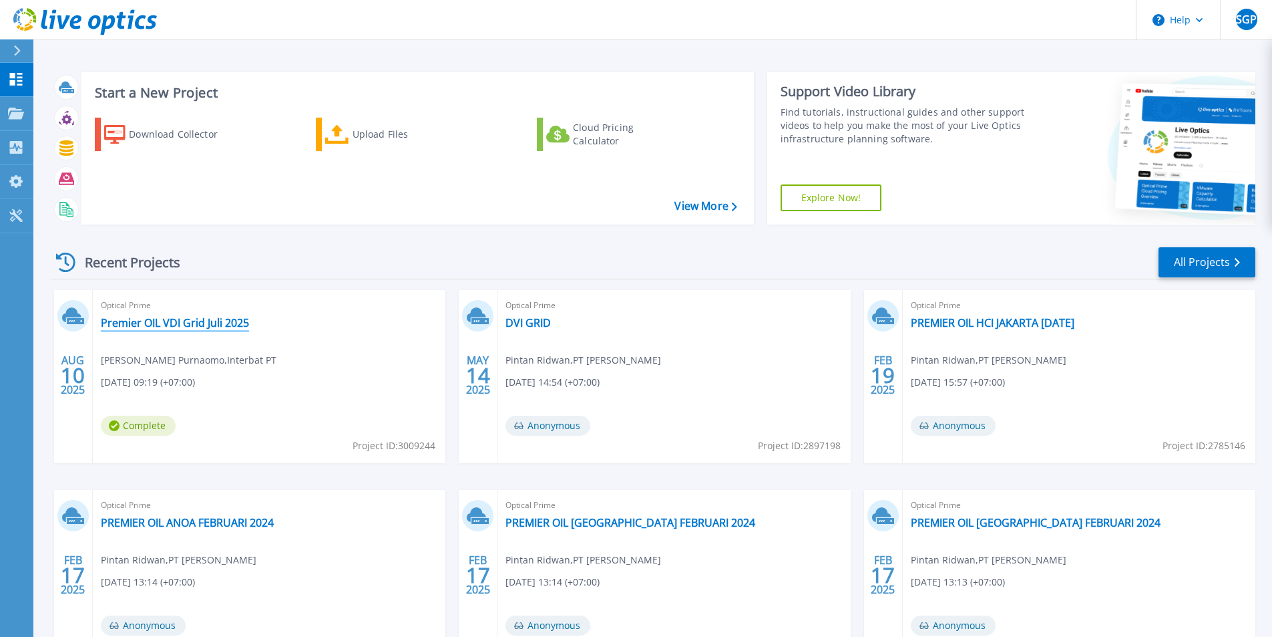
click at [242, 326] on link "Premier OIL VDI Grid Juli 2025" at bounding box center [175, 322] width 148 height 13
drag, startPoint x: 156, startPoint y: 323, endPoint x: 186, endPoint y: 236, distance: 91.5
click at [186, 236] on div "Recent Projects All Projects AUG 10 2025 Optical Prime Premier OIL VDI Grid Jul…" at bounding box center [653, 467] width 1204 height 465
click at [154, 320] on link "Premier OIL VDI Grid Juli 2025" at bounding box center [175, 322] width 148 height 13
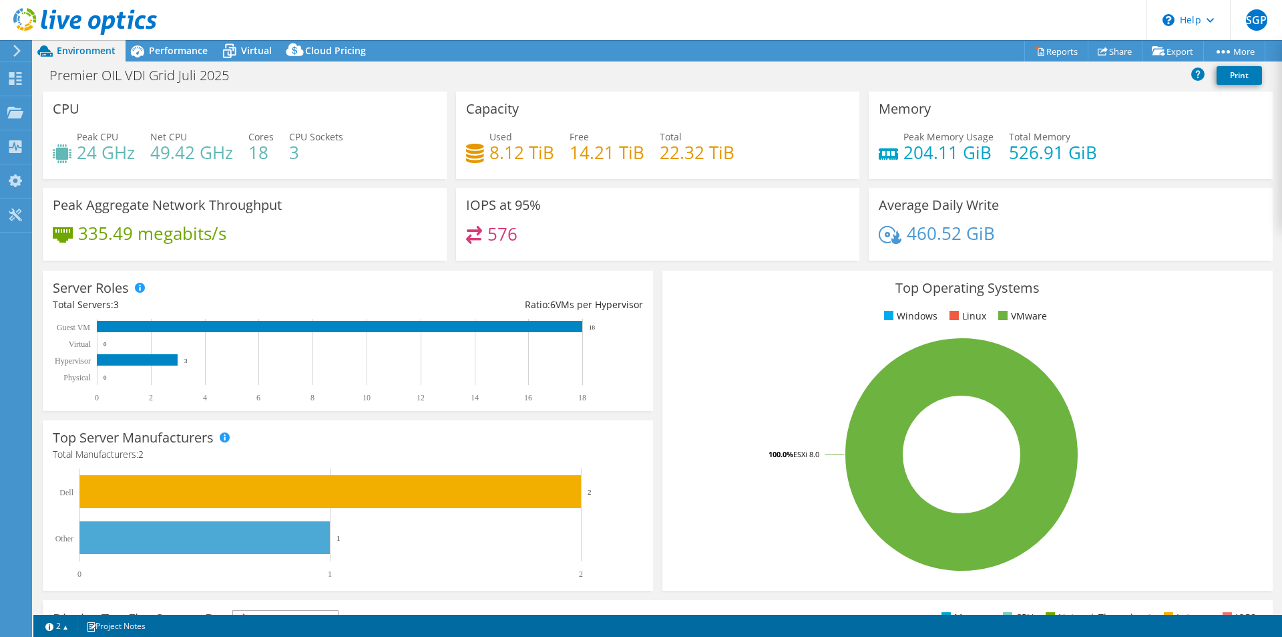
select select "USD"
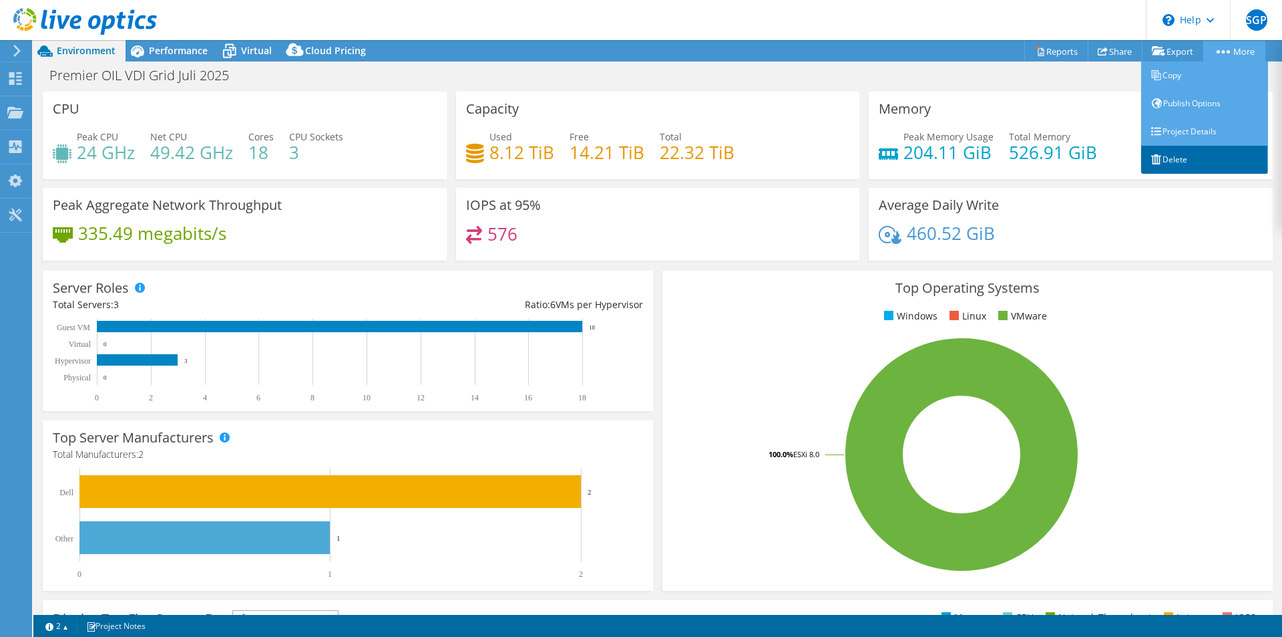
click at [1230, 147] on link "Delete" at bounding box center [1205, 160] width 127 height 28
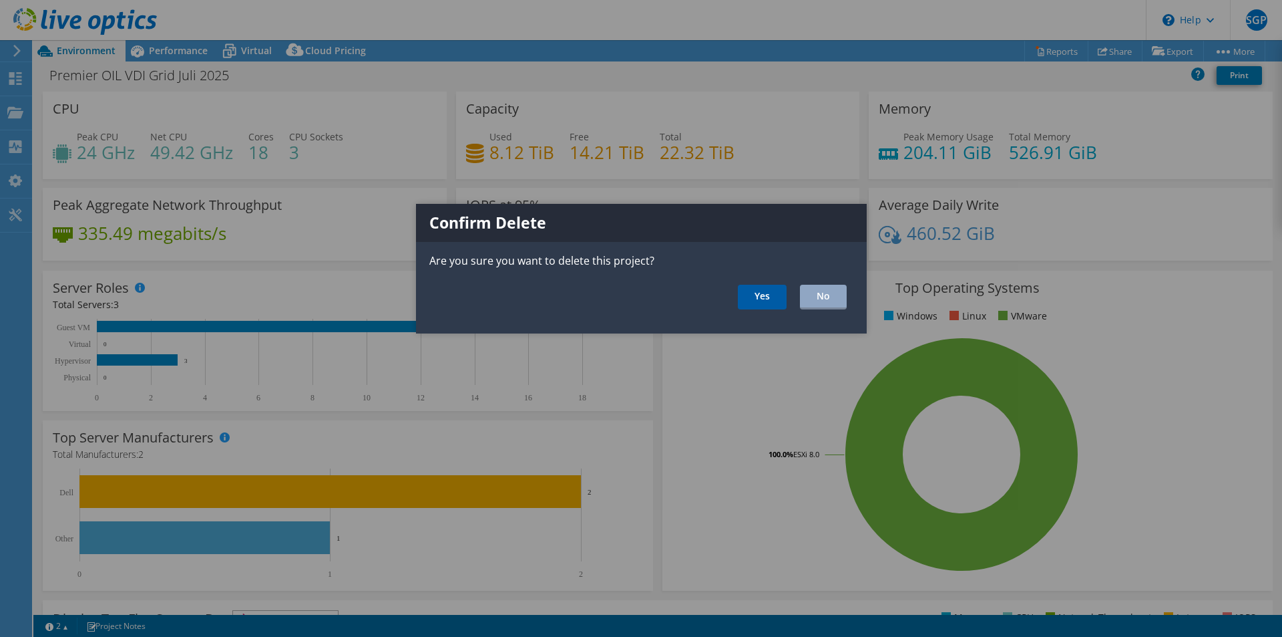
click at [761, 304] on link "Yes" at bounding box center [762, 297] width 49 height 25
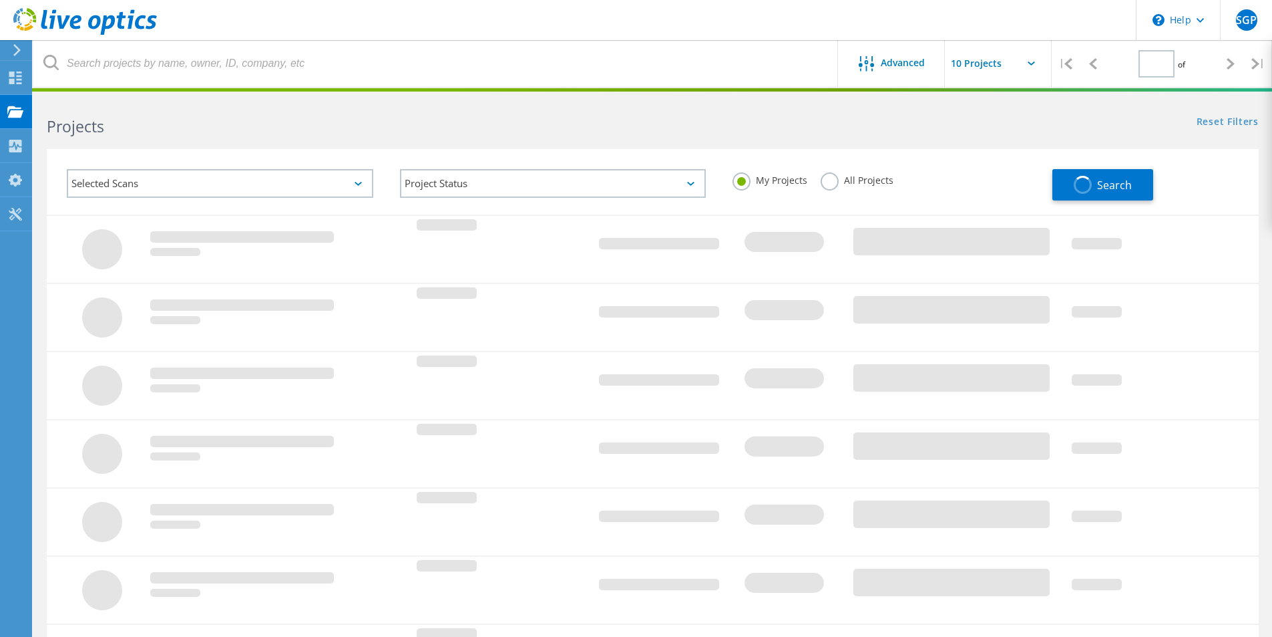
type input "1"
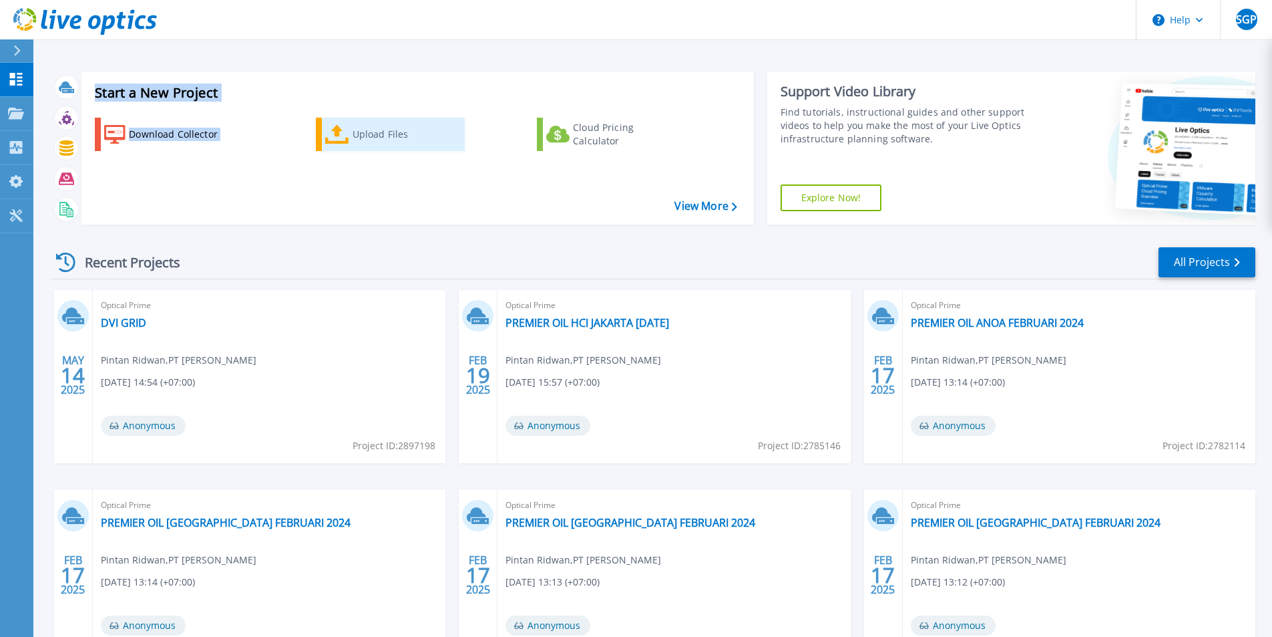
drag, startPoint x: 138, startPoint y: 175, endPoint x: 353, endPoint y: 128, distance: 220.2
click at [353, 128] on div "Upload Files" at bounding box center [406, 134] width 107 height 27
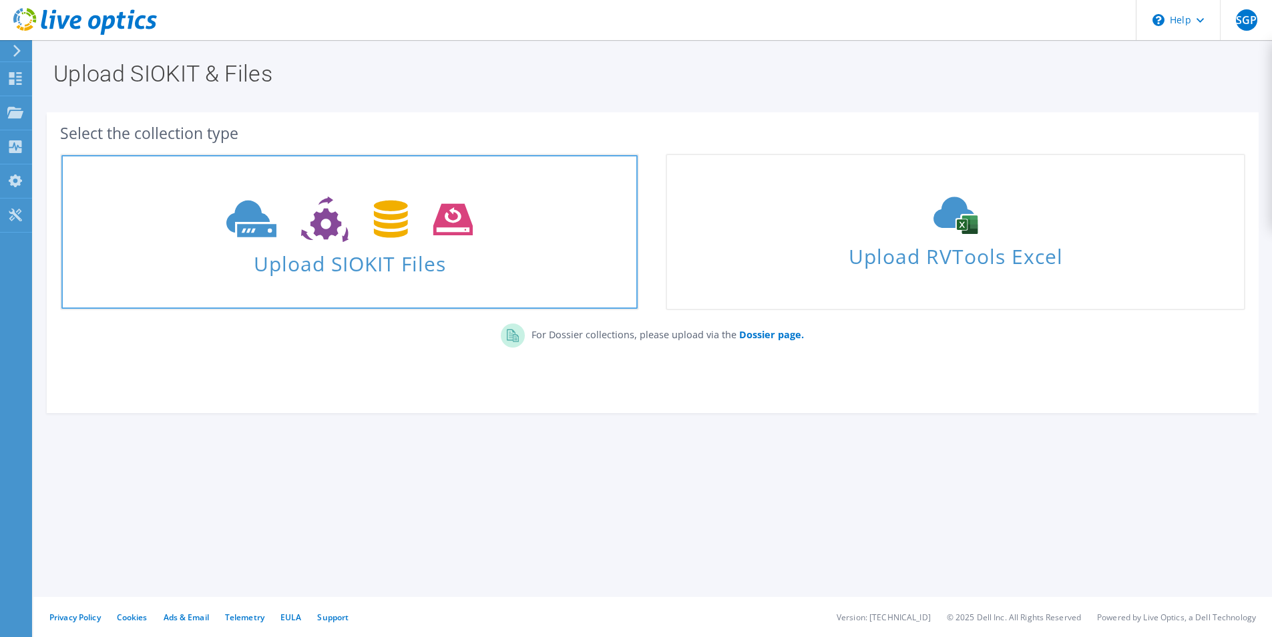
click at [454, 218] on use at bounding box center [349, 219] width 246 height 46
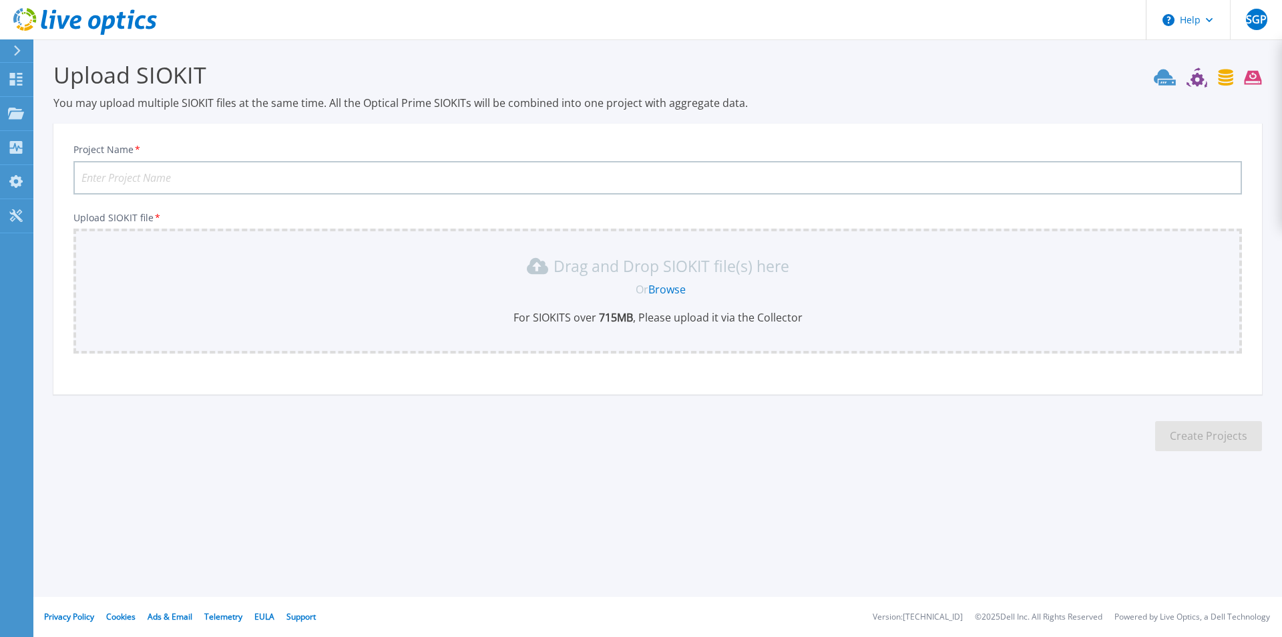
click at [436, 170] on input "Project Name *" at bounding box center [657, 177] width 1169 height 33
click at [162, 180] on input "Premier OIL VDI Grid Juli 2025" at bounding box center [657, 177] width 1169 height 33
type input "Premier OIL HCI Anoa Juli 2025"
click at [673, 295] on link "Browse" at bounding box center [667, 289] width 37 height 15
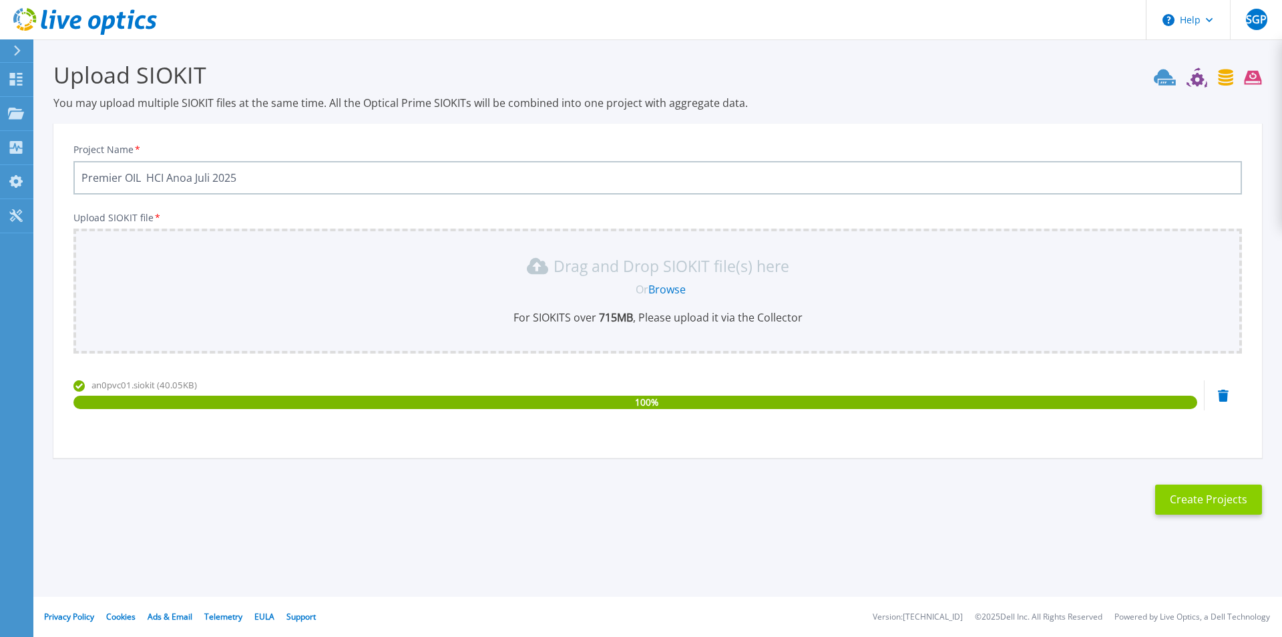
click at [1182, 496] on button "Create Projects" at bounding box center [1209, 499] width 107 height 30
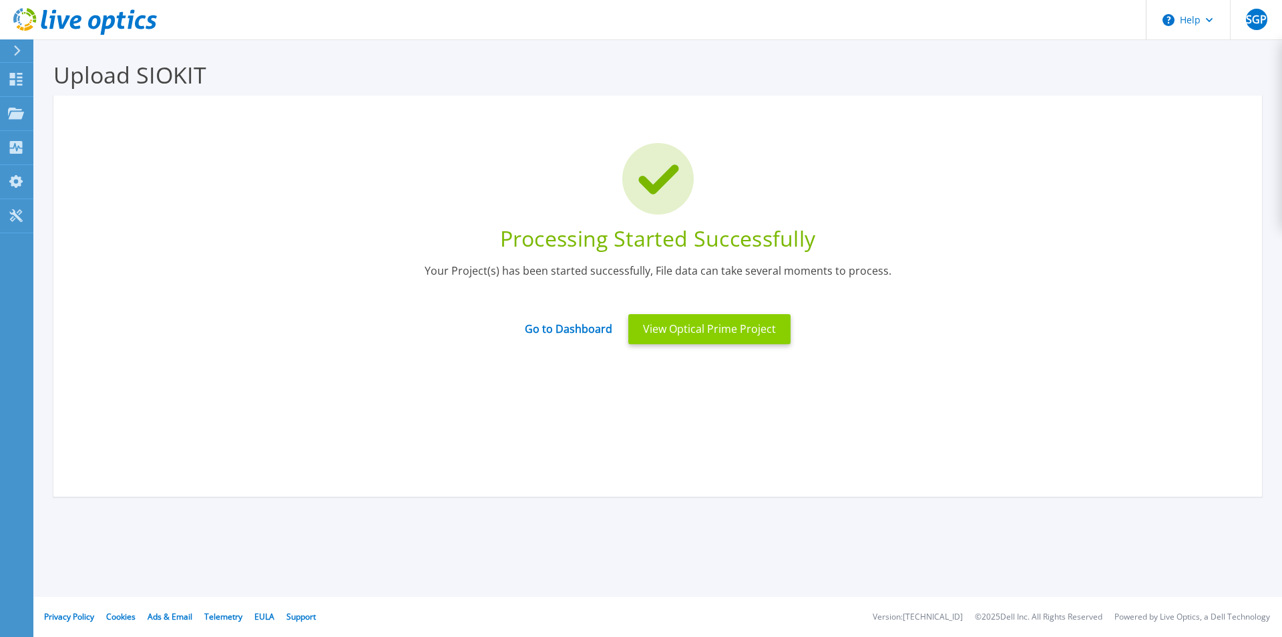
click at [667, 326] on button "View Optical Prime Project" at bounding box center [710, 329] width 162 height 30
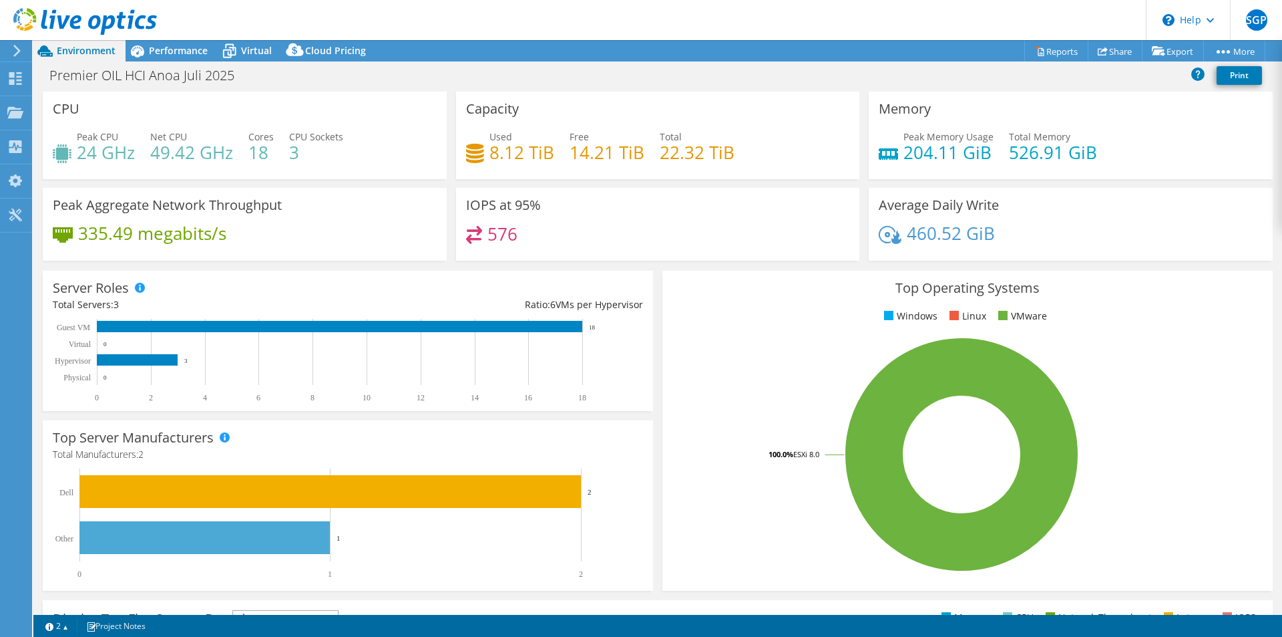
select select "USD"
click at [1054, 47] on link "Reports" at bounding box center [1057, 51] width 64 height 21
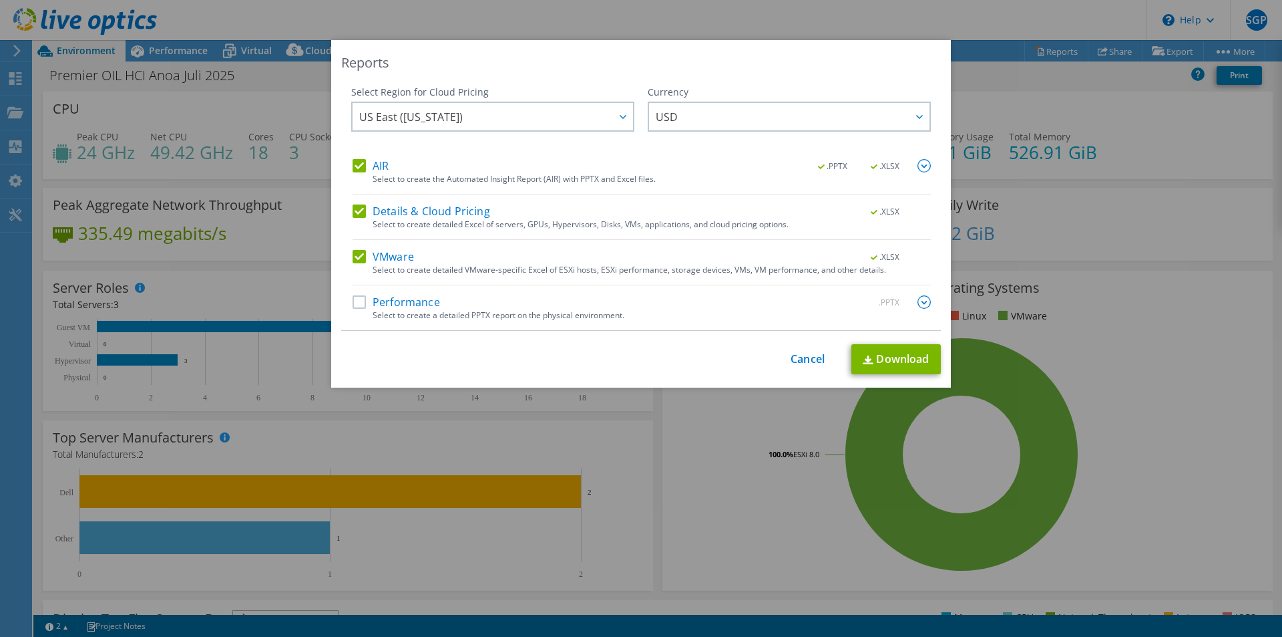
click at [359, 209] on label "Details & Cloud Pricing" at bounding box center [422, 210] width 138 height 13
click at [0, 0] on input "Details & Cloud Pricing" at bounding box center [0, 0] width 0 height 0
click at [353, 254] on label "VMware" at bounding box center [383, 256] width 61 height 13
click at [0, 0] on input "VMware" at bounding box center [0, 0] width 0 height 0
click at [353, 173] on div "AIR .PPTX .XLSX" at bounding box center [642, 166] width 578 height 15
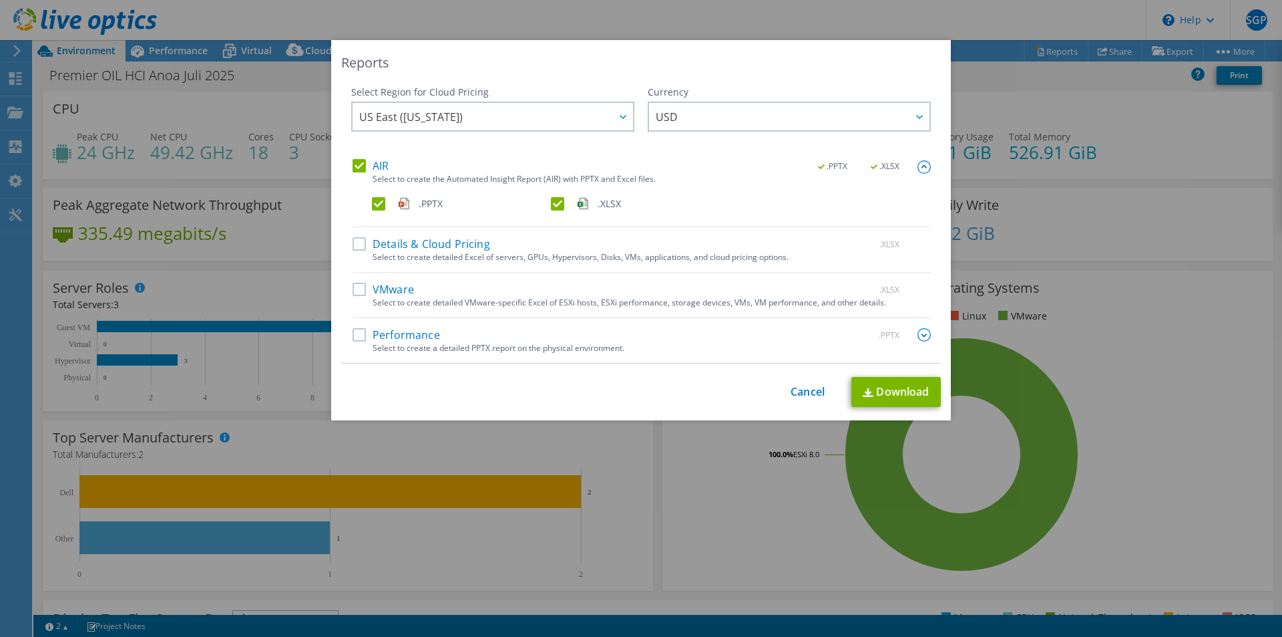
click at [353, 159] on label "AIR" at bounding box center [371, 165] width 36 height 13
click at [0, 0] on input "AIR" at bounding box center [0, 0] width 0 height 0
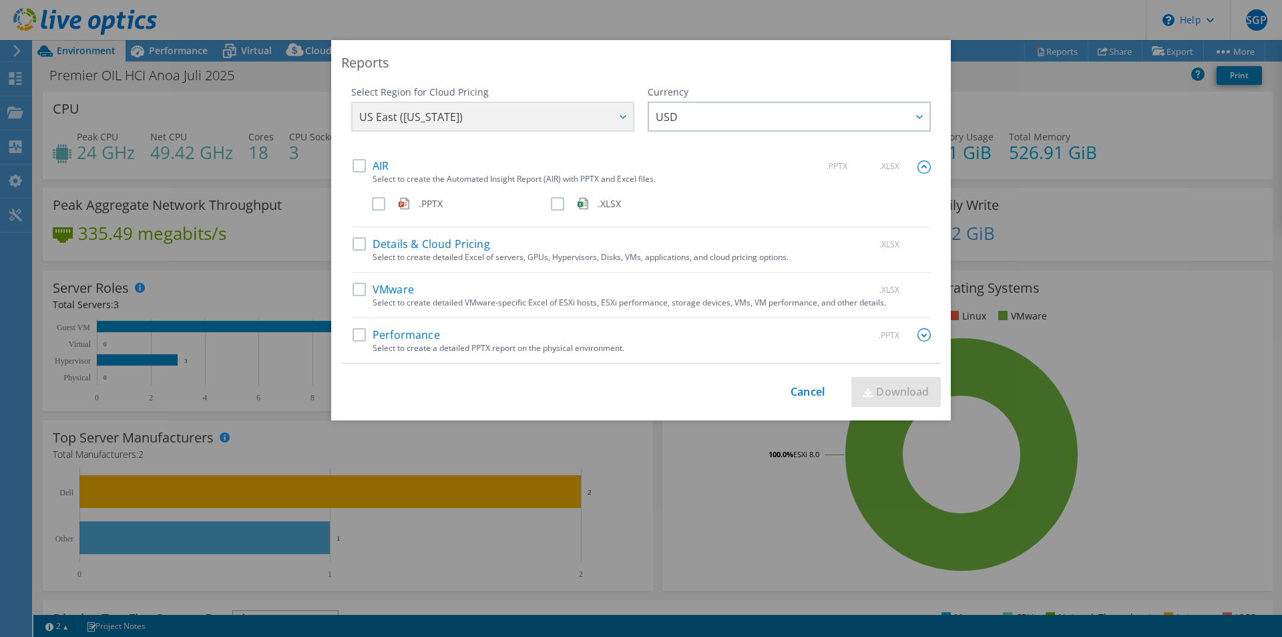
click at [355, 334] on label "Performance" at bounding box center [397, 334] width 88 height 13
click at [0, 0] on input "Performance" at bounding box center [0, 0] width 0 height 0
click at [918, 335] on img at bounding box center [924, 334] width 13 height 13
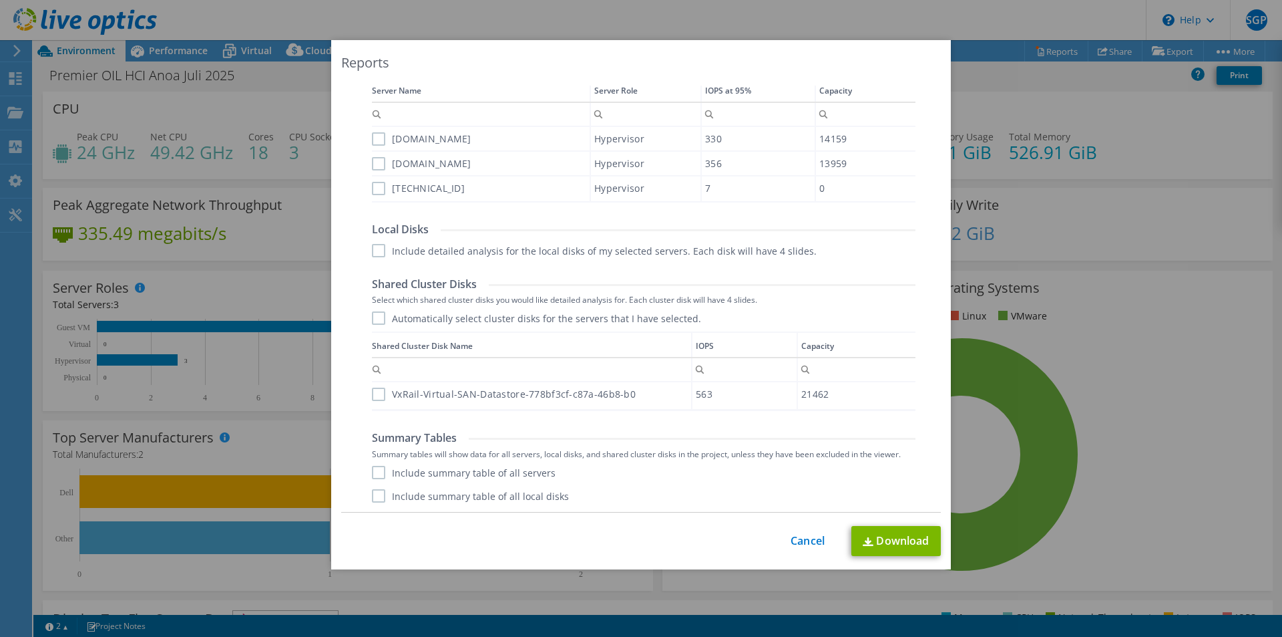
scroll to position [560, 0]
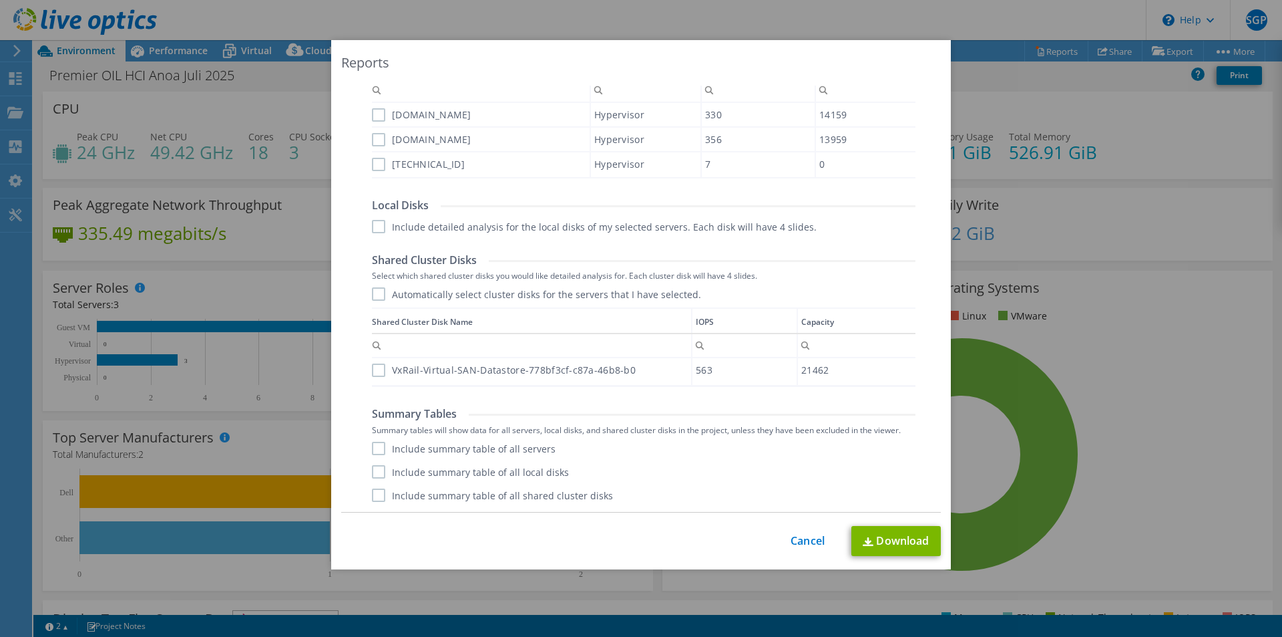
click at [375, 445] on label "Include summary table of all servers" at bounding box center [464, 448] width 184 height 13
click at [0, 0] on input "Include summary table of all servers" at bounding box center [0, 0] width 0 height 0
click at [374, 470] on label "Include summary table of all local disks" at bounding box center [470, 471] width 197 height 13
click at [0, 0] on input "Include summary table of all local disks" at bounding box center [0, 0] width 0 height 0
click at [375, 494] on label "Include summary table of all shared cluster disks" at bounding box center [492, 494] width 241 height 13
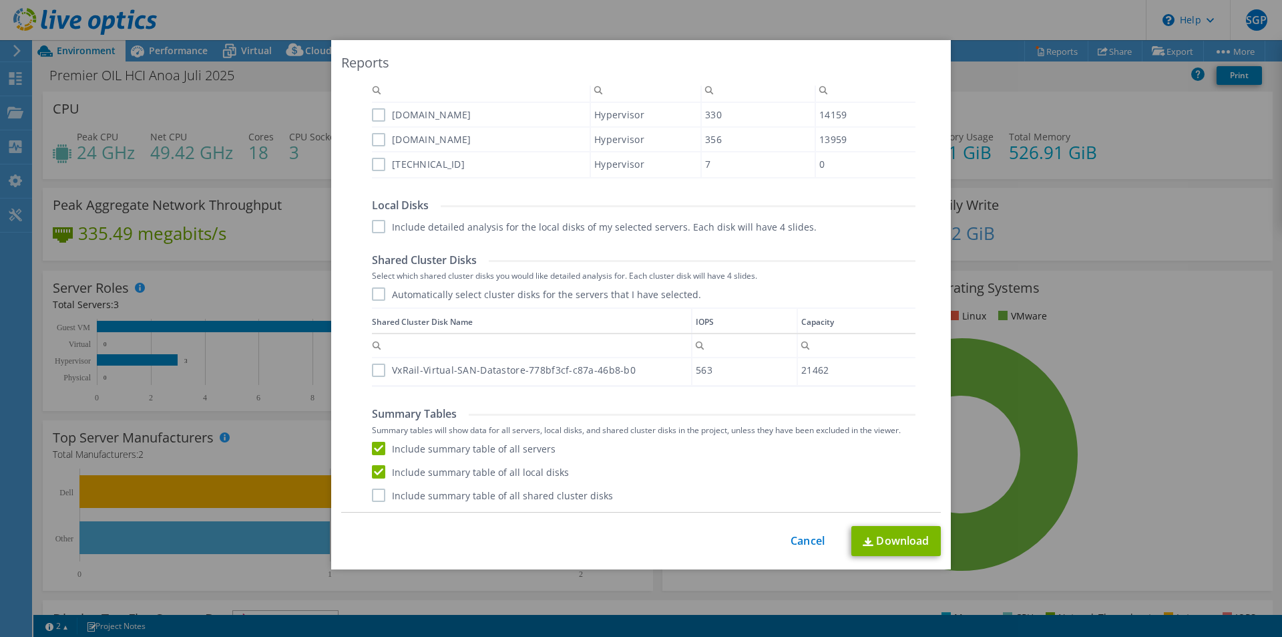
click at [0, 0] on input "Include summary table of all shared cluster disks" at bounding box center [0, 0] width 0 height 0
click at [899, 534] on link "Download" at bounding box center [897, 541] width 90 height 30
click at [807, 542] on link "Cancel" at bounding box center [808, 540] width 34 height 13
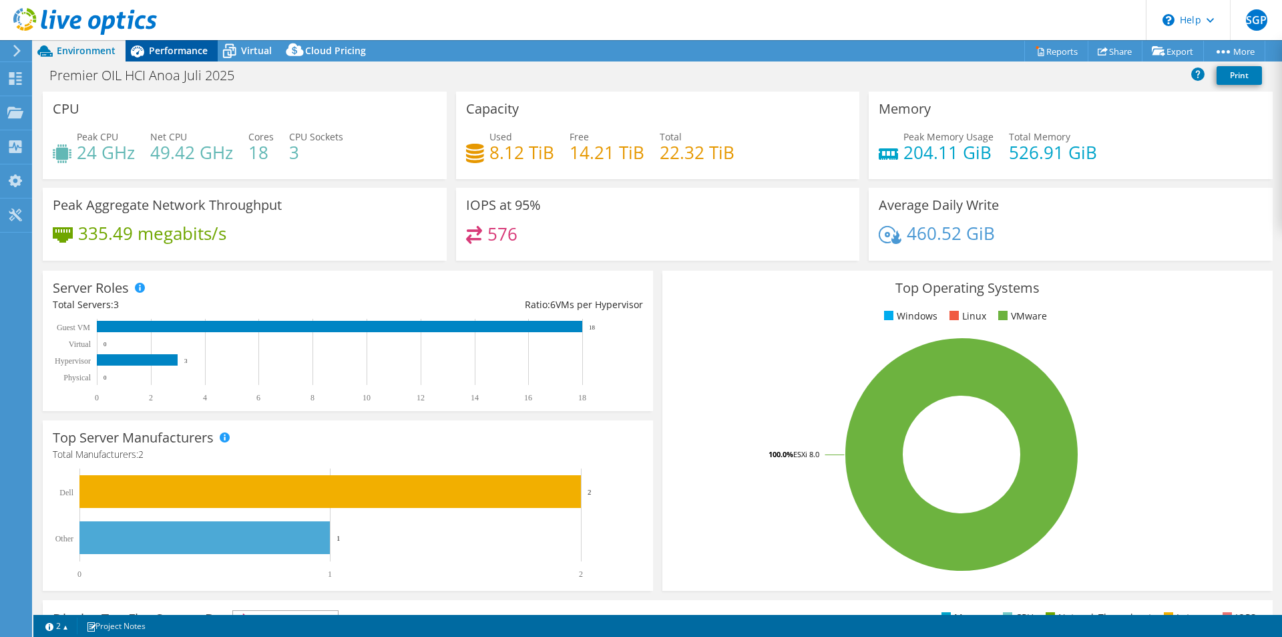
click at [201, 43] on div "Performance" at bounding box center [172, 50] width 92 height 21
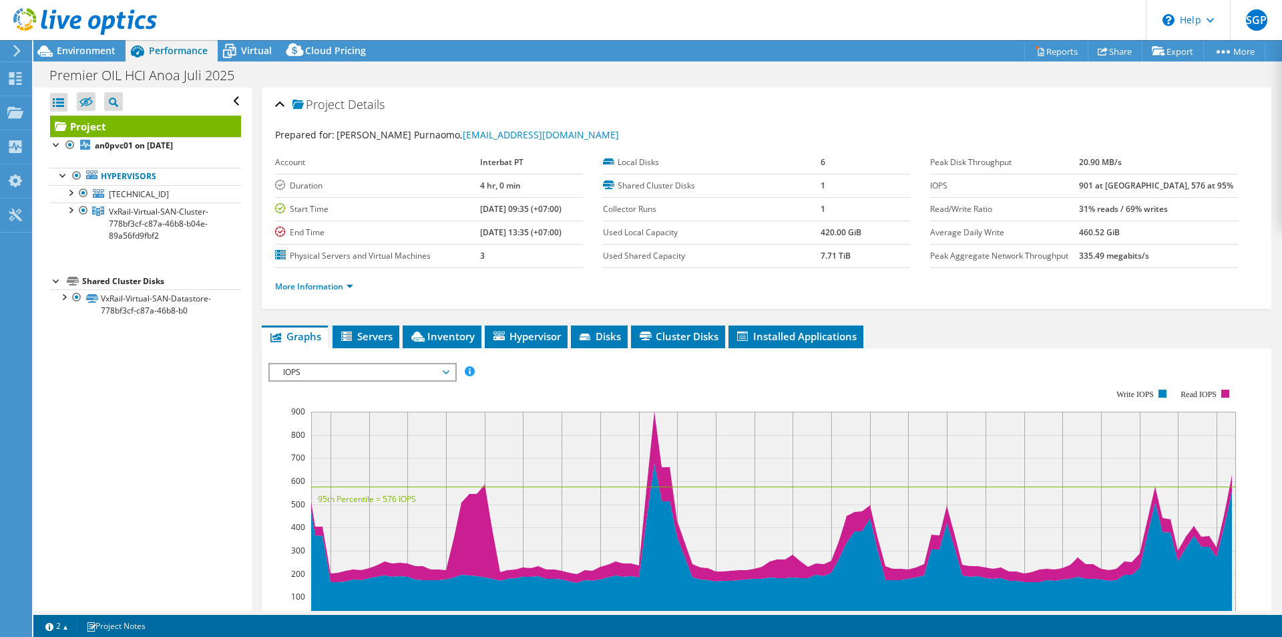
scroll to position [32, 0]
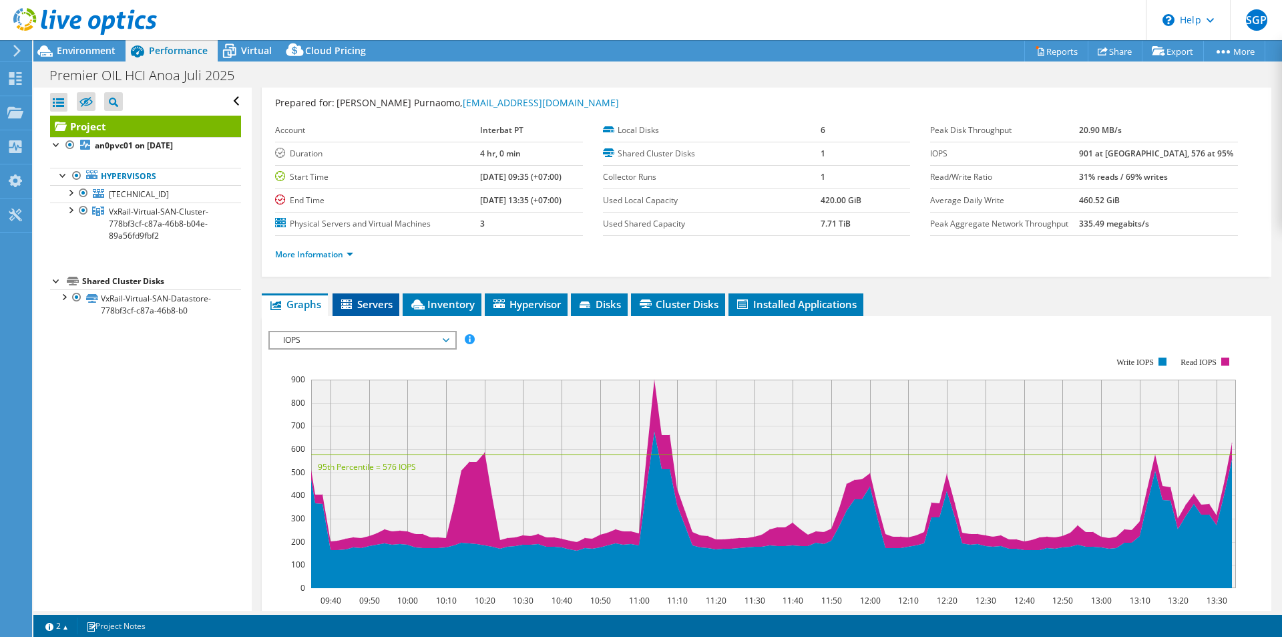
click at [384, 305] on span "Servers" at bounding box center [365, 303] width 53 height 13
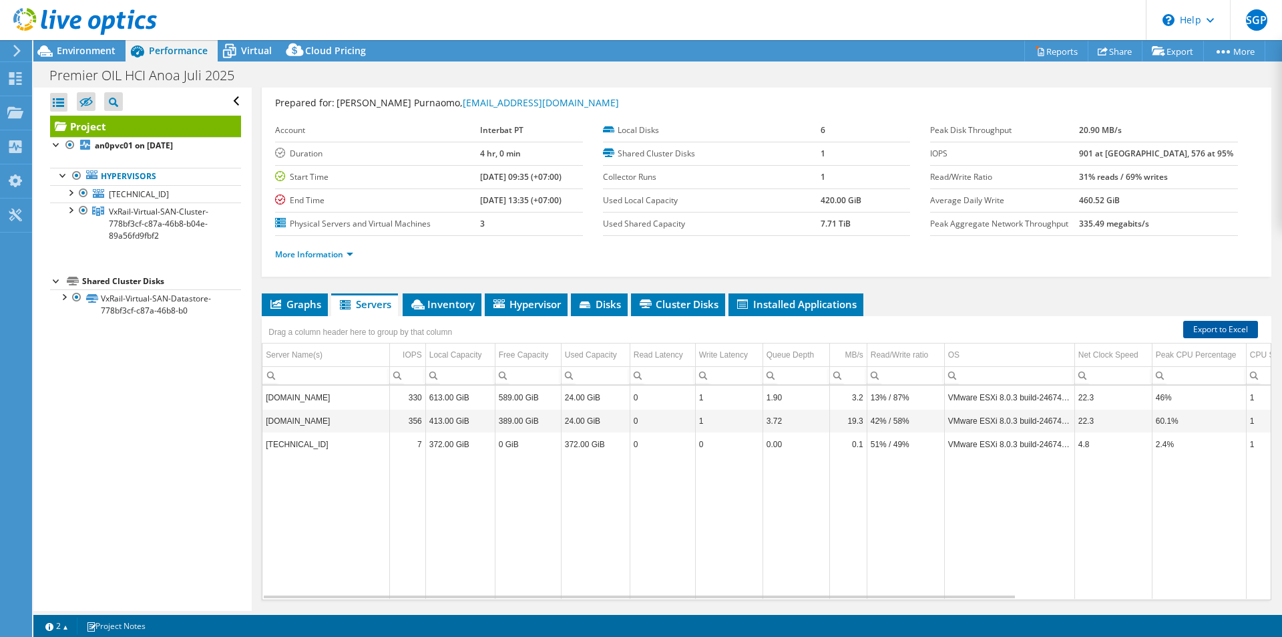
click at [1202, 331] on link "Export to Excel" at bounding box center [1221, 329] width 75 height 17
click at [1057, 53] on link "Reports" at bounding box center [1057, 51] width 64 height 21
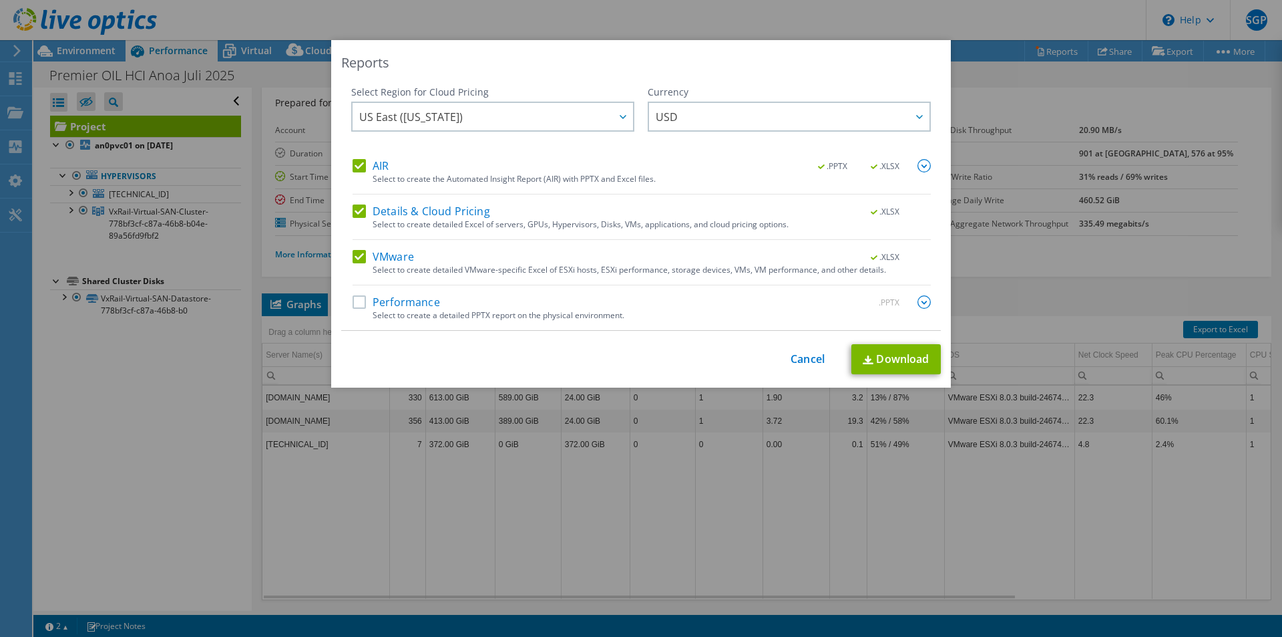
click at [356, 256] on label "VMware" at bounding box center [383, 256] width 61 height 13
click at [0, 0] on input "VMware" at bounding box center [0, 0] width 0 height 0
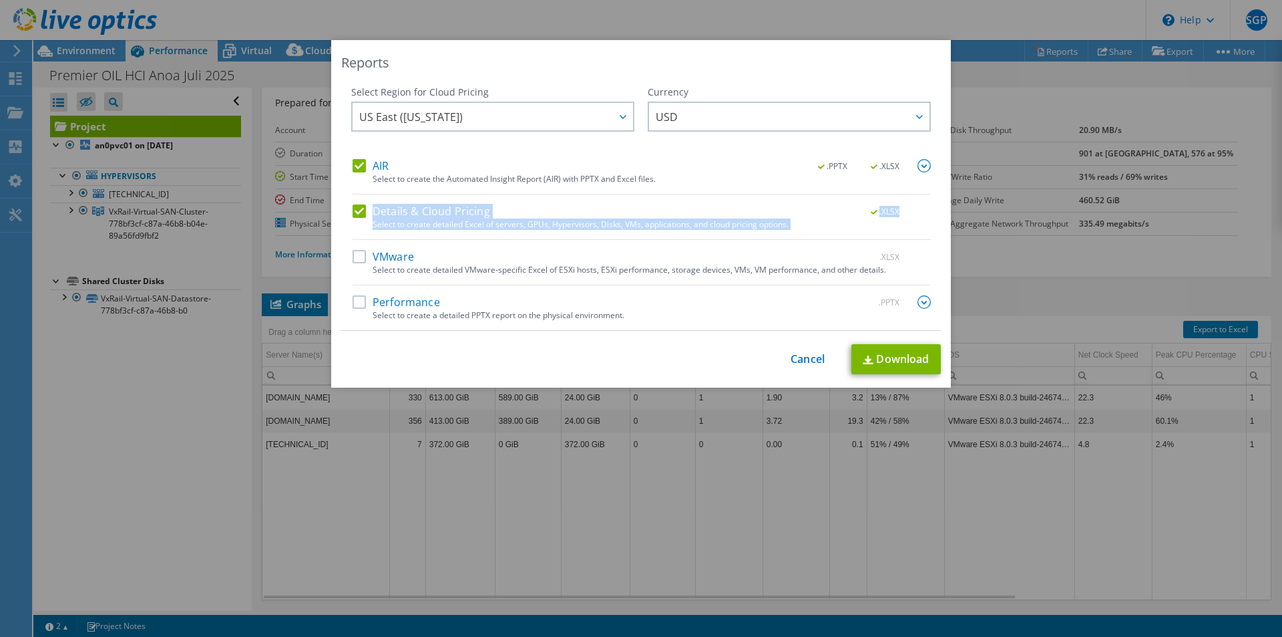
drag, startPoint x: 357, startPoint y: 250, endPoint x: 357, endPoint y: 211, distance: 39.4
click at [357, 211] on div "AIR .PPTX .XLSX Select to create the Automated Insight Report (AIR) with PPTX a…" at bounding box center [642, 244] width 578 height 171
click at [357, 211] on label "Details & Cloud Pricing" at bounding box center [422, 210] width 138 height 13
click at [0, 0] on input "Details & Cloud Pricing" at bounding box center [0, 0] width 0 height 0
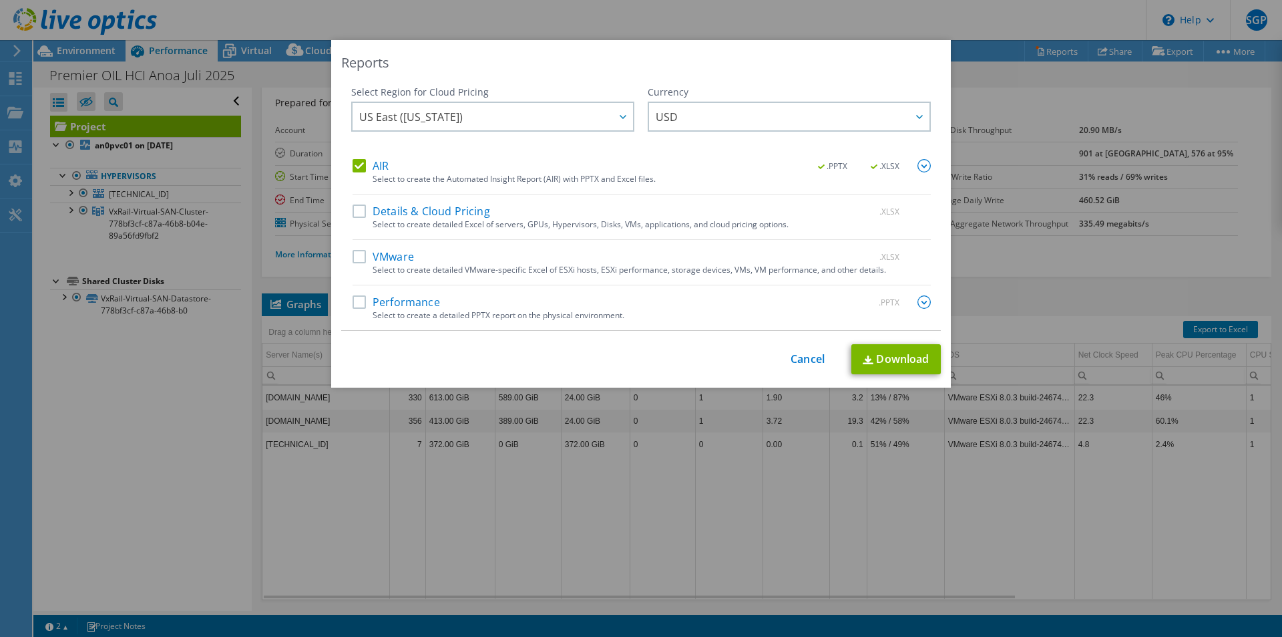
click at [354, 164] on label "AIR" at bounding box center [371, 165] width 36 height 13
click at [0, 0] on input "AIR" at bounding box center [0, 0] width 0 height 0
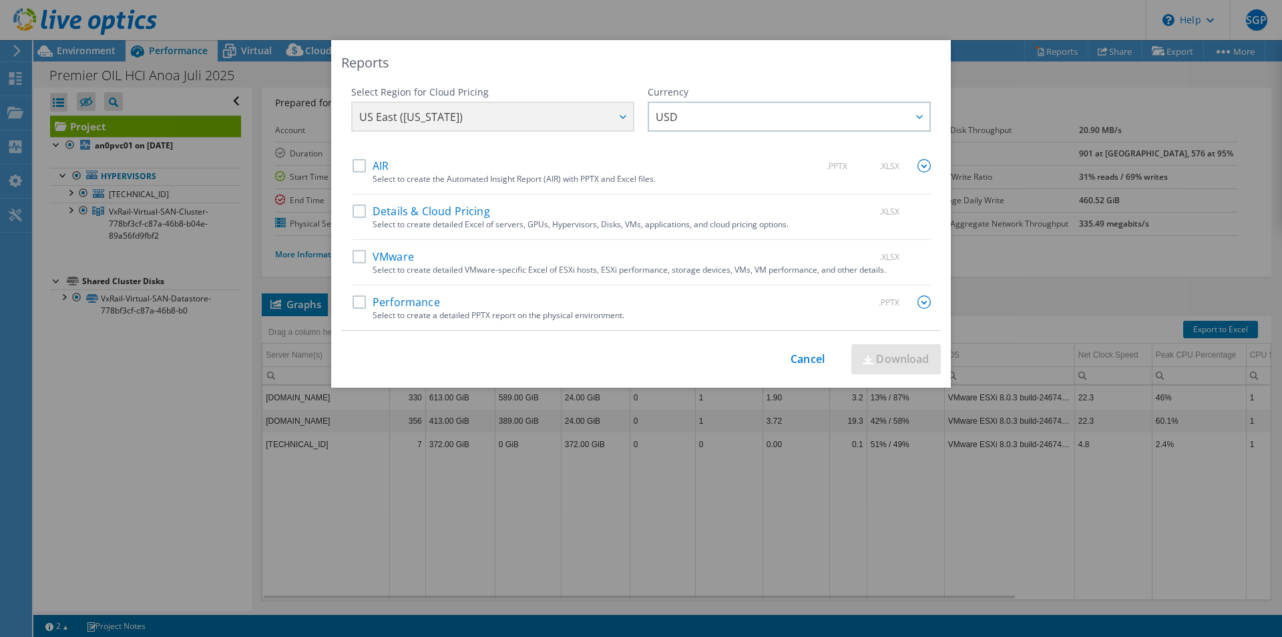
click at [353, 260] on label "VMware" at bounding box center [383, 256] width 61 height 13
click at [0, 0] on input "VMware" at bounding box center [0, 0] width 0 height 0
click at [800, 287] on div "AIR .PPTX .XLSX Select to create the Automated Insight Report (AIR) with PPTX a…" at bounding box center [642, 244] width 578 height 171
click at [354, 256] on label "VMware" at bounding box center [383, 256] width 61 height 13
click at [0, 0] on input "VMware" at bounding box center [0, 0] width 0 height 0
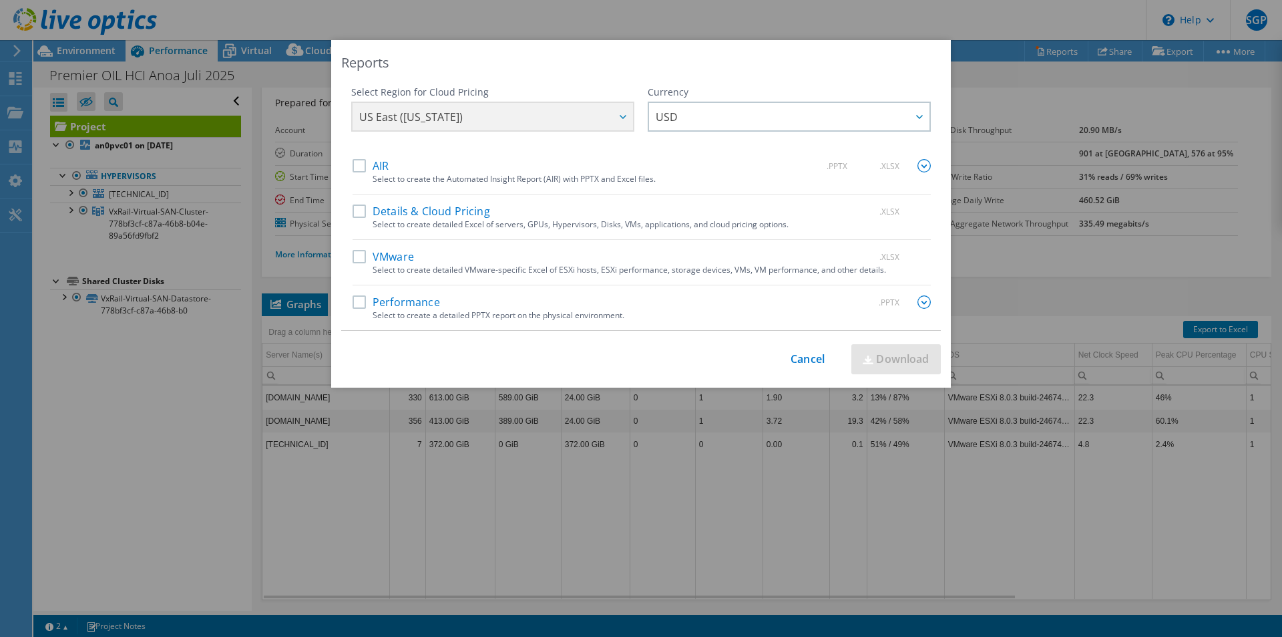
click at [353, 300] on label "Performance" at bounding box center [397, 301] width 88 height 13
click at [0, 0] on input "Performance" at bounding box center [0, 0] width 0 height 0
click at [918, 301] on img at bounding box center [924, 301] width 13 height 13
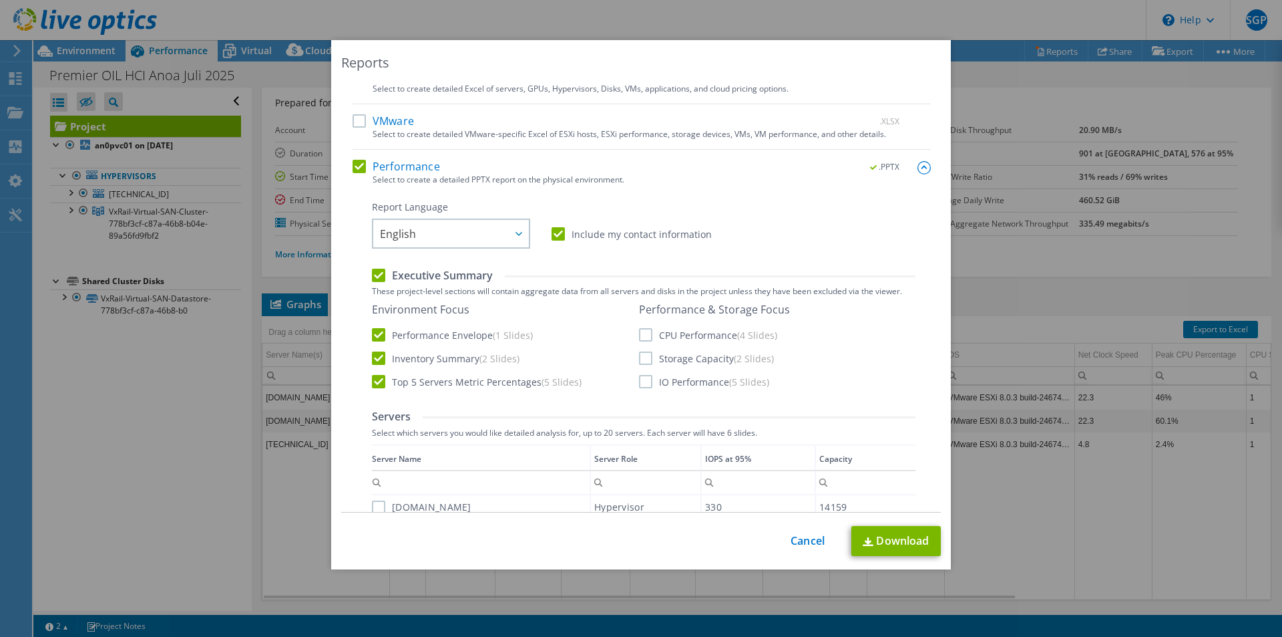
scroll to position [221, 0]
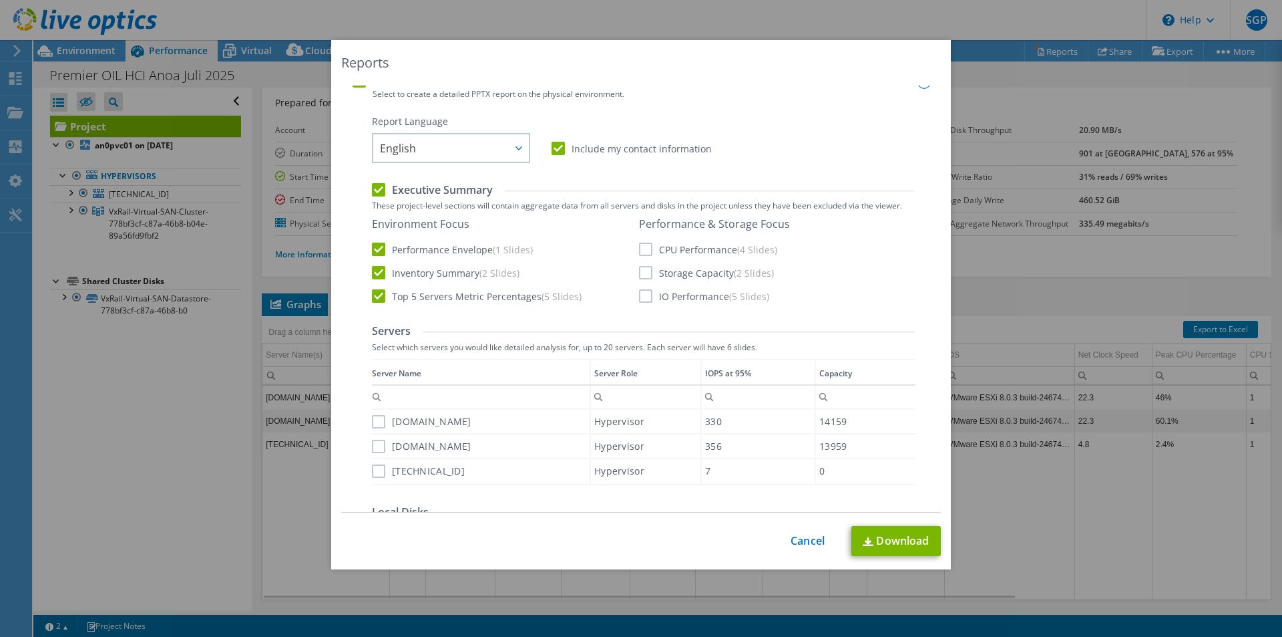
click at [376, 187] on label "Executive Summary" at bounding box center [432, 189] width 121 height 15
click at [0, 0] on input "Executive Summary" at bounding box center [0, 0] width 0 height 0
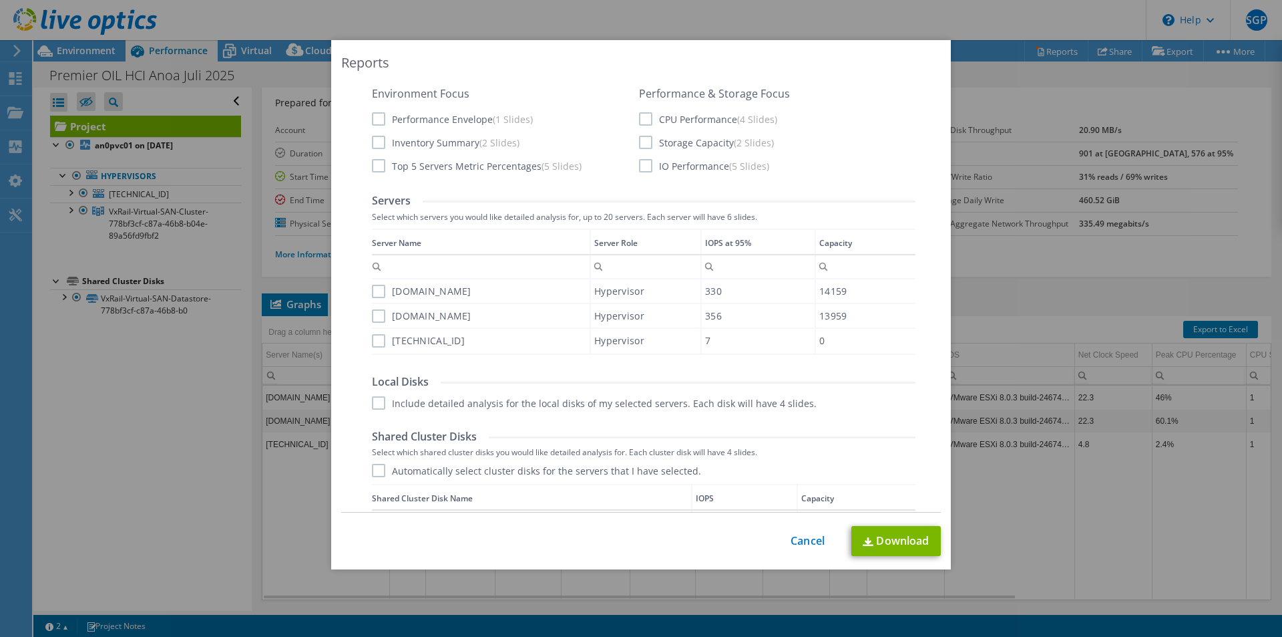
scroll to position [352, 0]
click at [645, 142] on label "Storage Capacity (2 Slides)" at bounding box center [706, 141] width 135 height 13
click at [0, 0] on input "Storage Capacity (2 Slides)" at bounding box center [0, 0] width 0 height 0
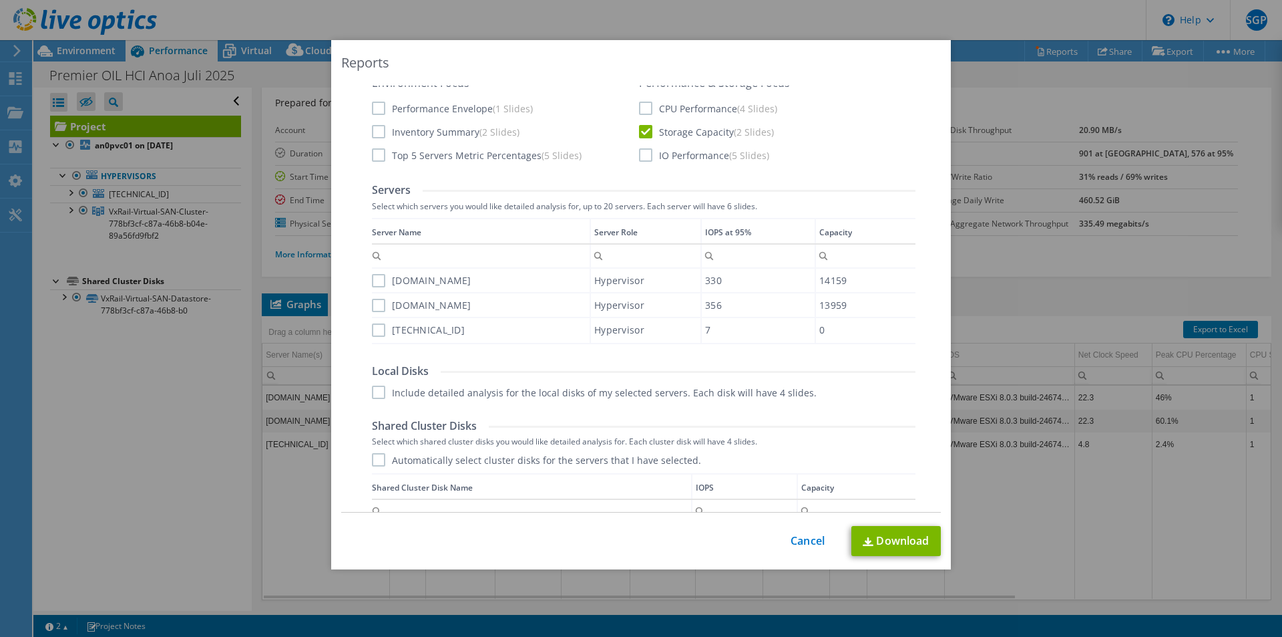
scroll to position [350, 0]
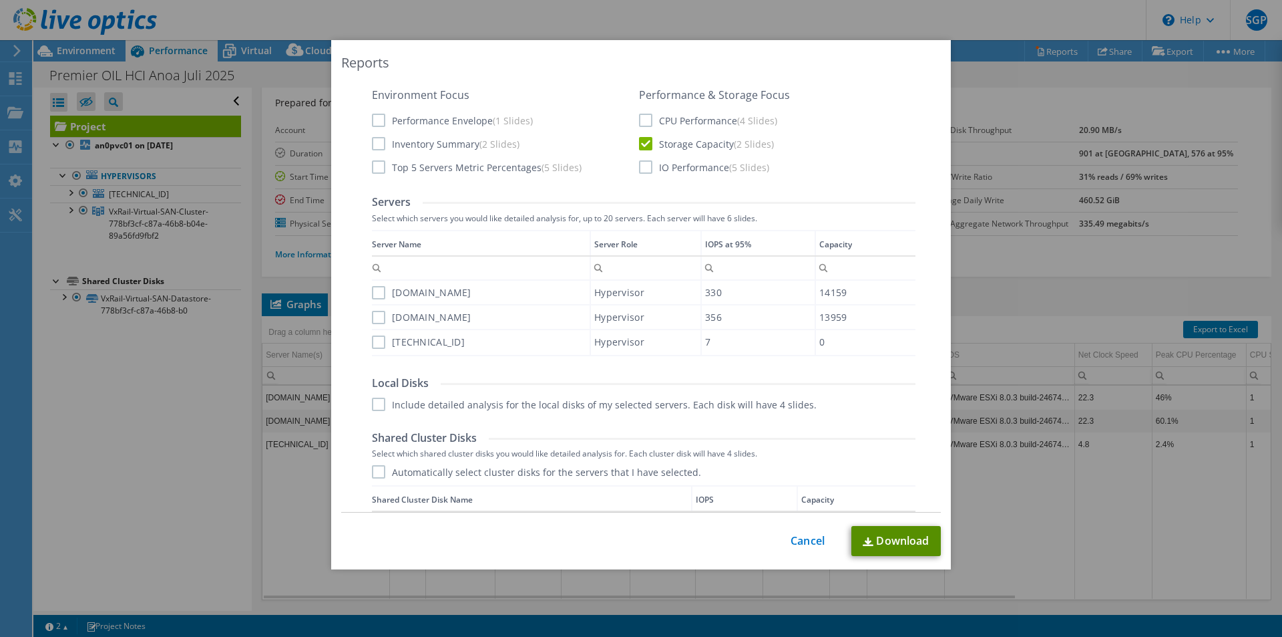
click at [907, 536] on link "Download" at bounding box center [897, 541] width 90 height 30
